Goal: Task Accomplishment & Management: Complete application form

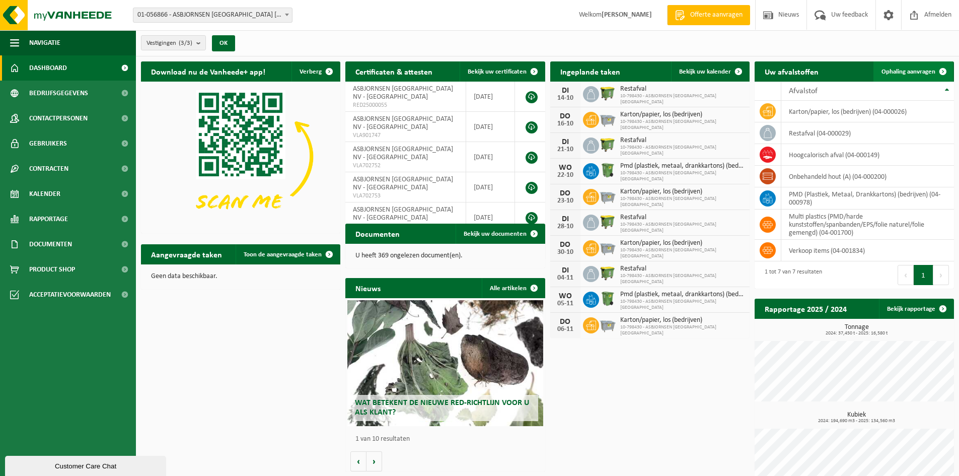
click at [912, 72] on span "Ophaling aanvragen" at bounding box center [909, 71] width 54 height 7
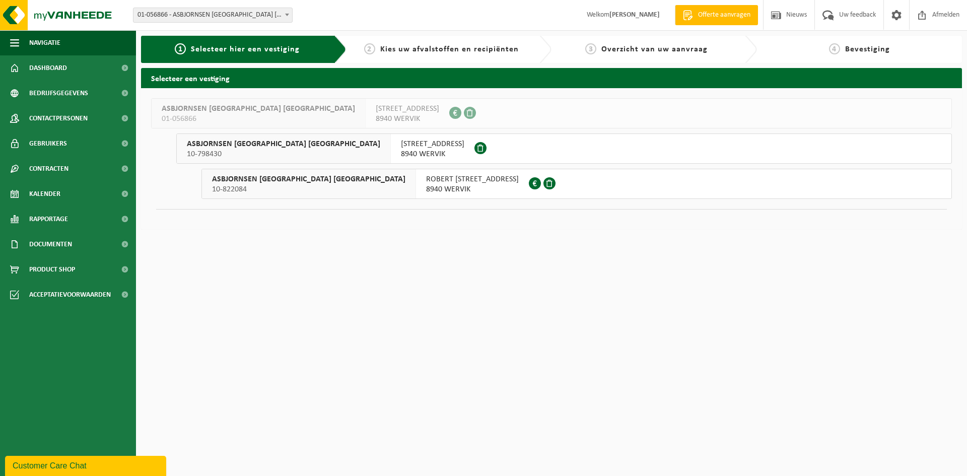
click at [401, 156] on span "8940 WERVIK" at bounding box center [432, 154] width 63 height 10
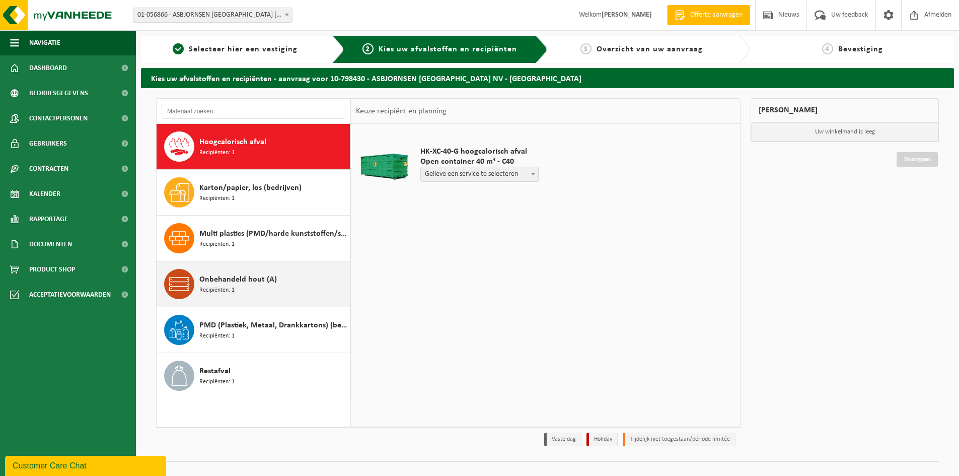
click at [268, 286] on div "Onbehandeld hout (A) Recipiënten: 1" at bounding box center [273, 284] width 148 height 30
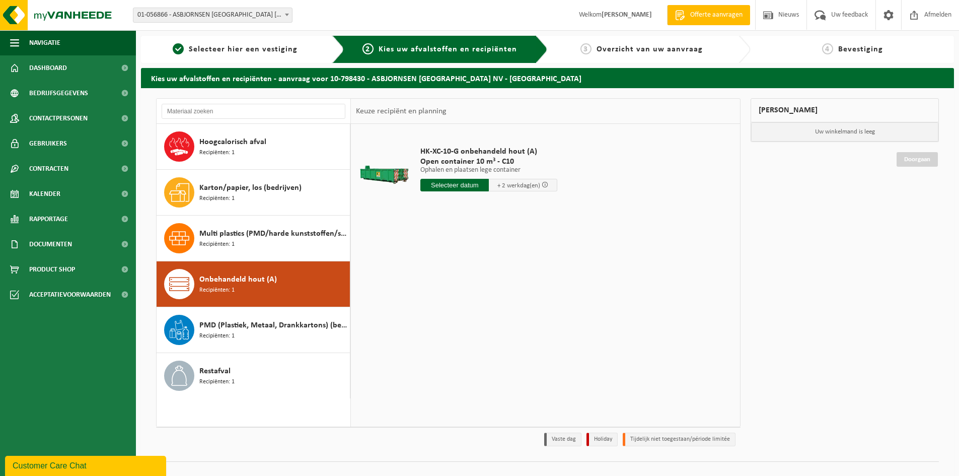
click at [465, 186] on input "text" at bounding box center [454, 185] width 68 height 13
click at [463, 276] on div "15" at bounding box center [466, 274] width 18 height 16
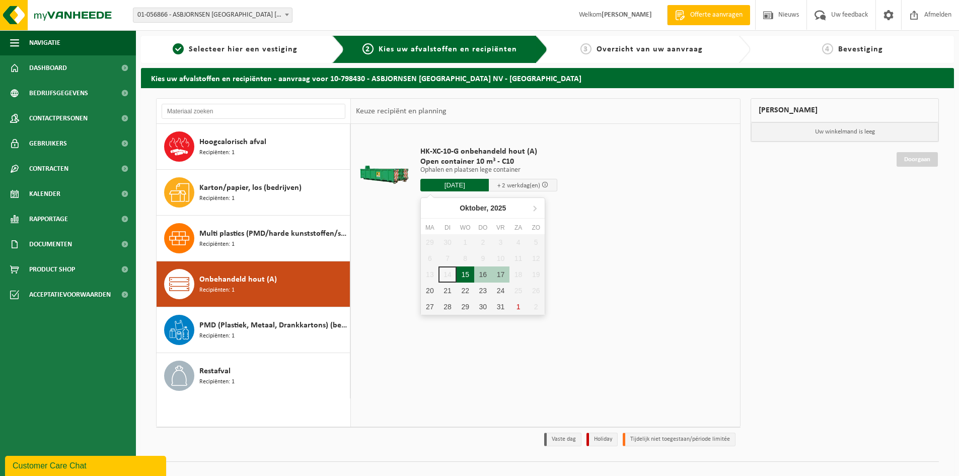
type input "Van [DATE]"
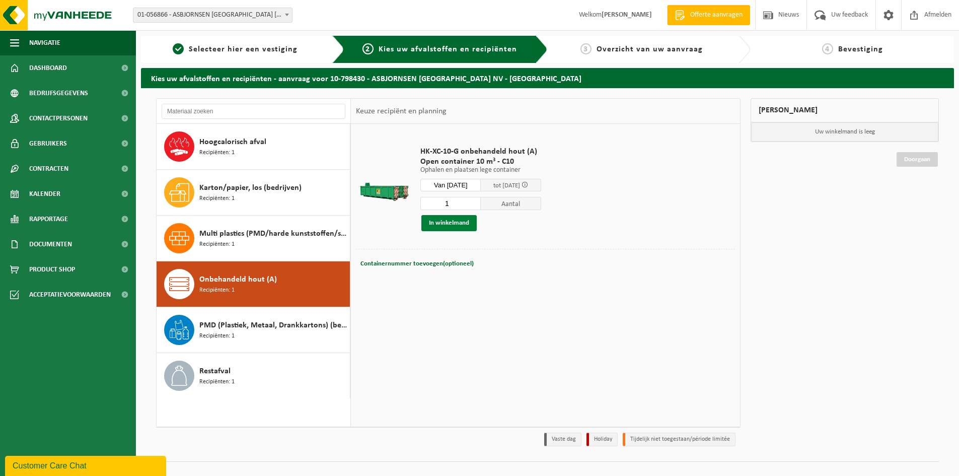
click at [462, 222] on button "In winkelmand" at bounding box center [448, 223] width 55 height 16
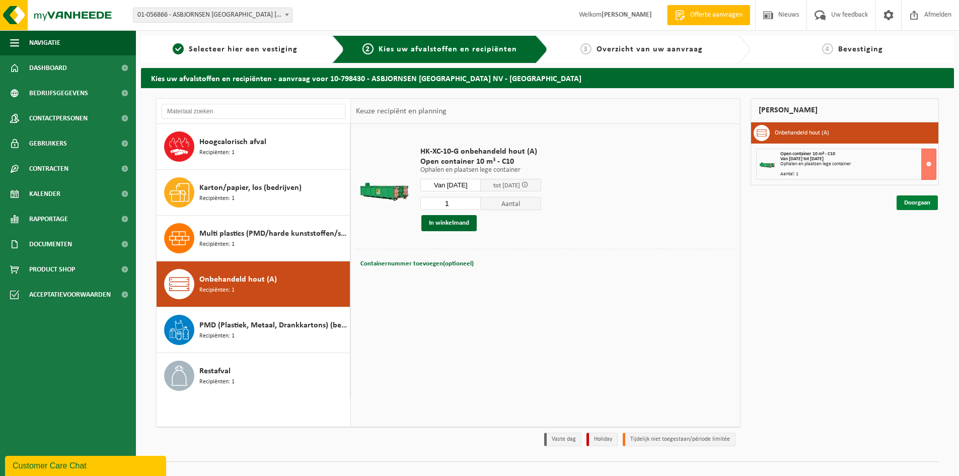
click at [917, 207] on link "Doorgaan" at bounding box center [917, 202] width 41 height 15
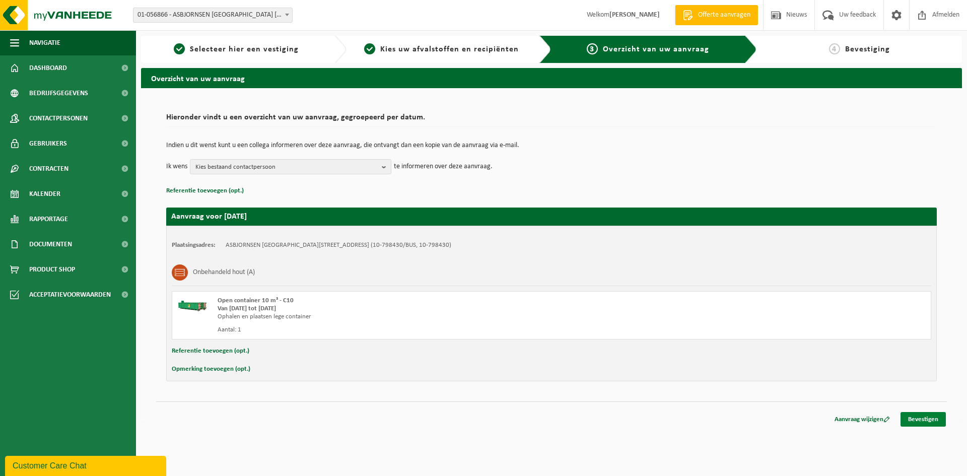
click at [919, 419] on link "Bevestigen" at bounding box center [922, 419] width 45 height 15
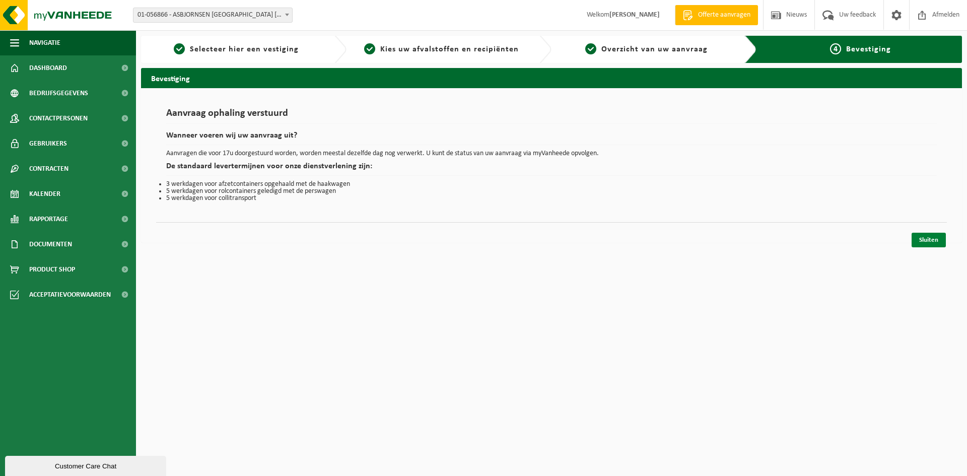
click at [940, 244] on link "Sluiten" at bounding box center [928, 240] width 34 height 15
